Goal: Register for event/course

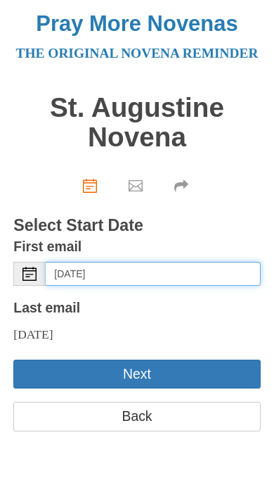
click at [98, 286] on input "[DATE]" at bounding box center [153, 274] width 215 height 24
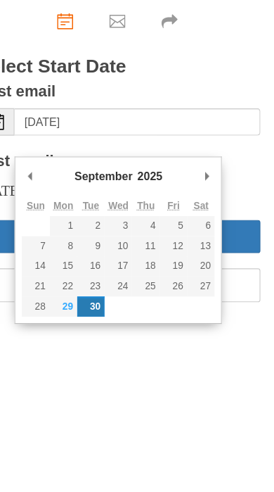
click at [190, 235] on div "First email Select Date [DATE]" at bounding box center [136, 260] width 247 height 51
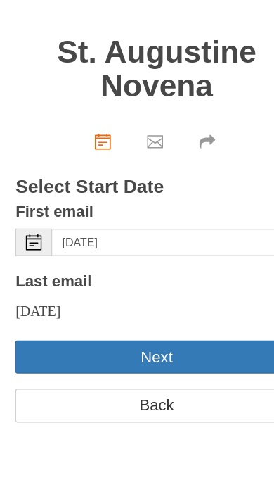
click at [149, 359] on button "Next" at bounding box center [136, 373] width 247 height 29
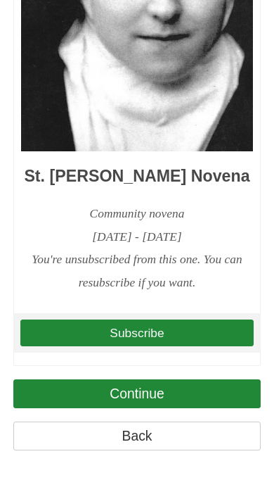
scroll to position [2491, 0]
click at [162, 344] on link "Subscribe" at bounding box center [137, 332] width 234 height 27
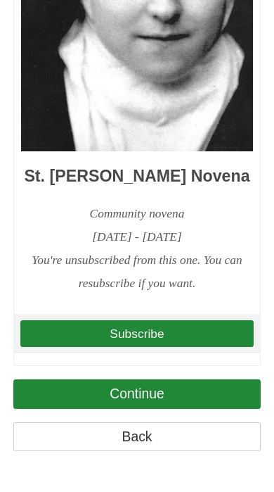
scroll to position [2579, 0]
click at [159, 408] on link "Continue" at bounding box center [136, 393] width 247 height 29
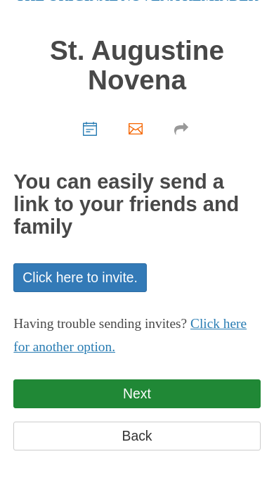
scroll to position [72, 0]
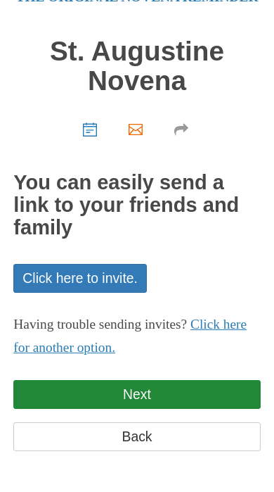
click at [172, 395] on link "Next" at bounding box center [136, 394] width 247 height 29
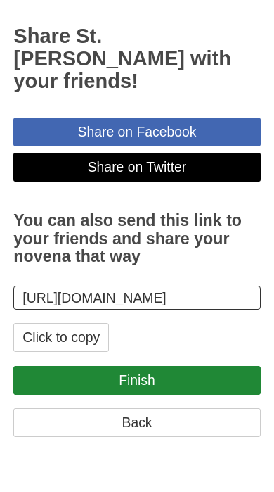
scroll to position [208, 0]
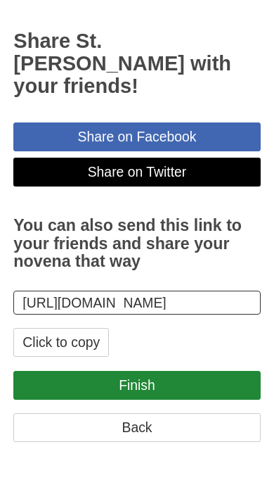
click at [168, 409] on link "Finish" at bounding box center [136, 394] width 247 height 29
